Goal: Transaction & Acquisition: Purchase product/service

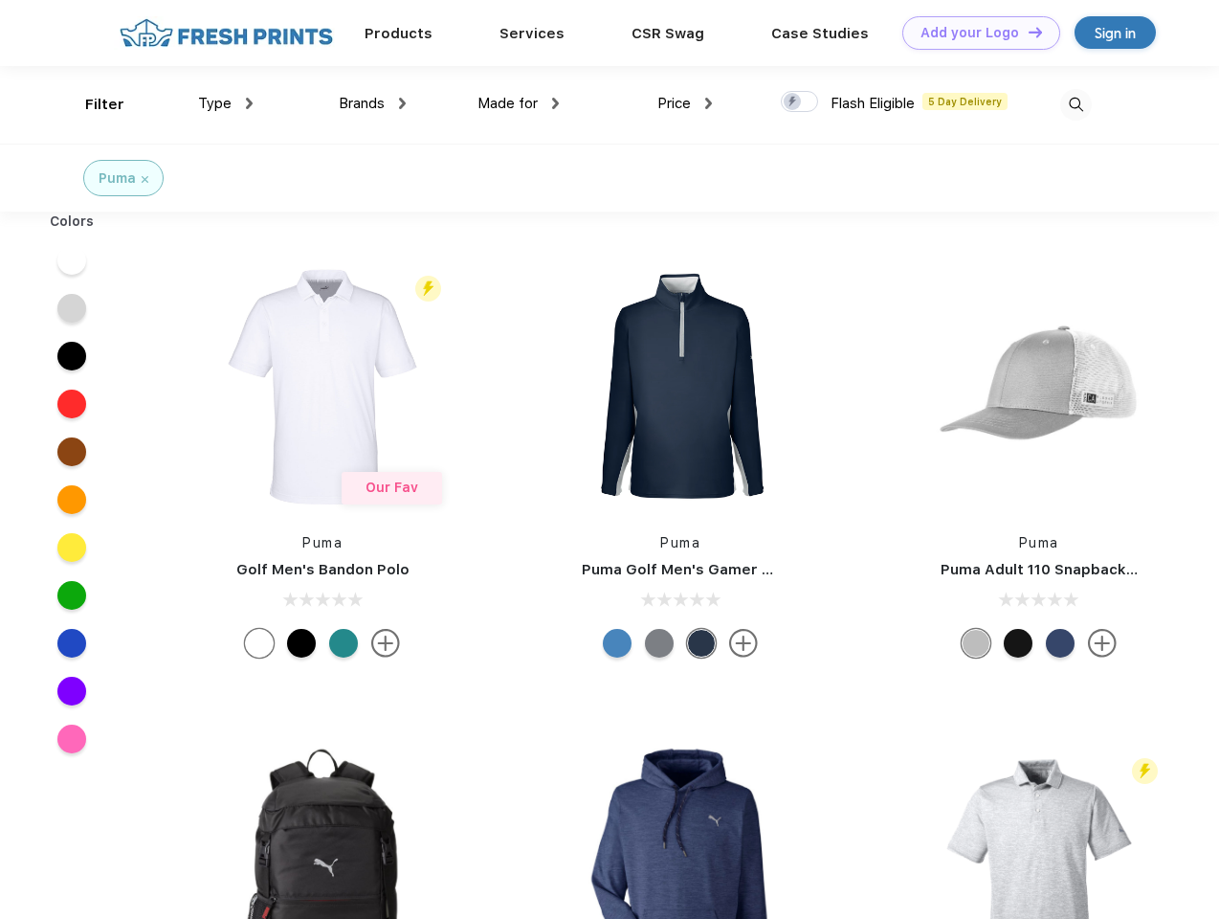
click at [974, 33] on link "Add your Logo Design Tool" at bounding box center [982, 32] width 158 height 33
click at [0, 0] on div "Design Tool" at bounding box center [0, 0] width 0 height 0
click at [1027, 32] on link "Add your Logo Design Tool" at bounding box center [982, 32] width 158 height 33
click at [92, 104] on div "Filter" at bounding box center [104, 105] width 39 height 22
click at [226, 103] on span "Type" at bounding box center [214, 103] width 33 height 17
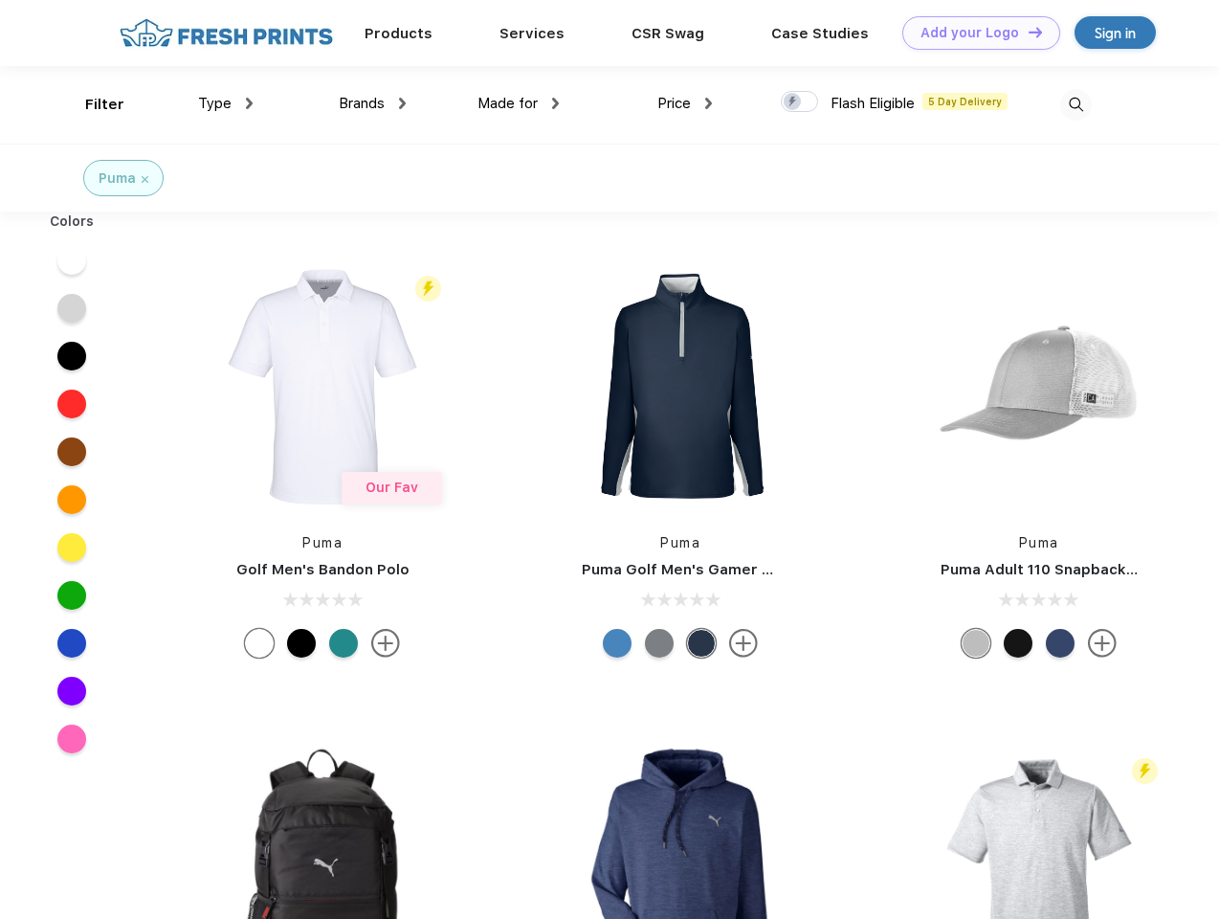
click at [372, 103] on span "Brands" at bounding box center [362, 103] width 46 height 17
click at [519, 103] on span "Made for" at bounding box center [508, 103] width 60 height 17
click at [685, 103] on span "Price" at bounding box center [674, 103] width 33 height 17
click at [800, 102] on div at bounding box center [799, 101] width 37 height 21
click at [793, 102] on input "checkbox" at bounding box center [787, 96] width 12 height 12
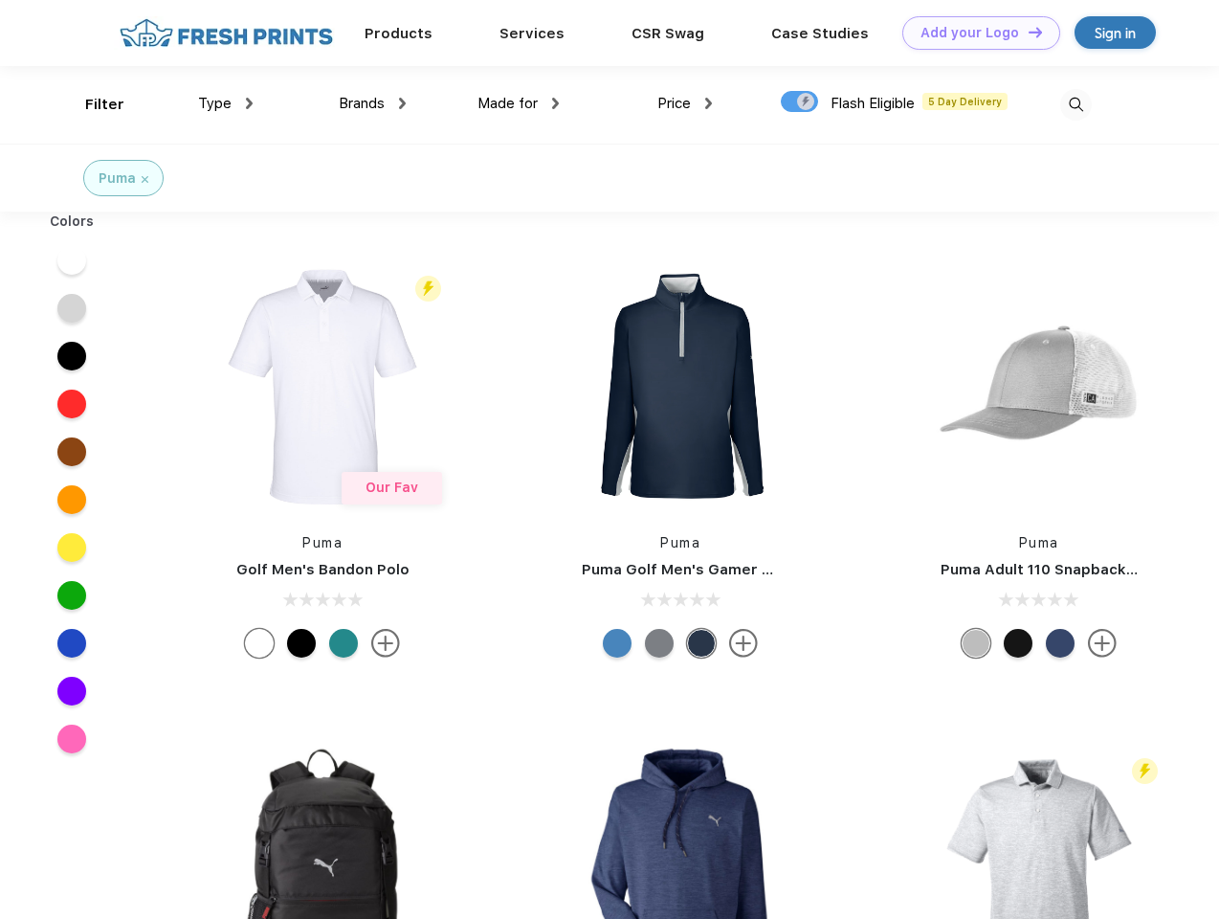
click at [1076, 104] on img at bounding box center [1076, 105] width 32 height 32
